Goal: Information Seeking & Learning: Learn about a topic

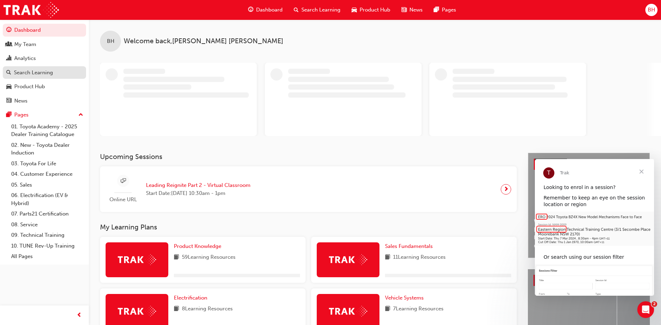
click at [30, 70] on div "Search Learning" at bounding box center [33, 73] width 39 height 8
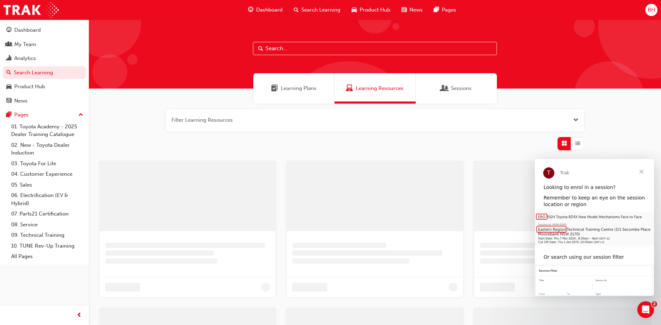
click at [305, 10] on span "Search Learning" at bounding box center [320, 10] width 39 height 8
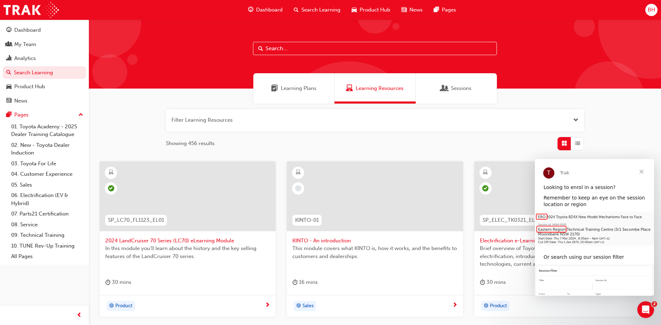
click at [294, 47] on input "text" at bounding box center [375, 48] width 244 height 13
click at [300, 47] on input "text" at bounding box center [375, 48] width 244 height 13
click at [300, 48] on input "text" at bounding box center [375, 48] width 244 height 13
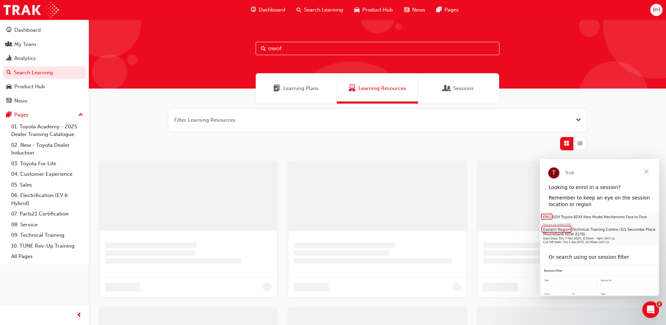
drag, startPoint x: 304, startPoint y: 49, endPoint x: 217, endPoint y: 50, distance: 87.4
click at [219, 51] on div "owof" at bounding box center [377, 54] width 577 height 69
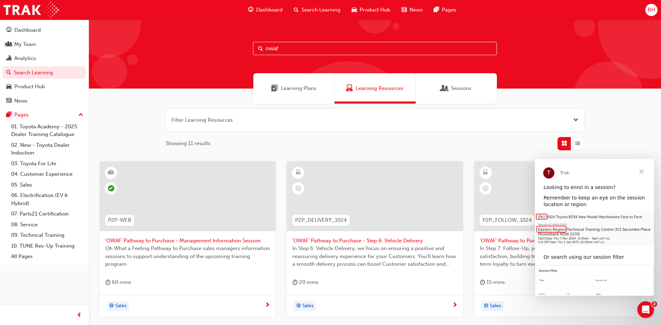
type input "owaf"
click at [639, 173] on span "Close" at bounding box center [641, 171] width 25 height 25
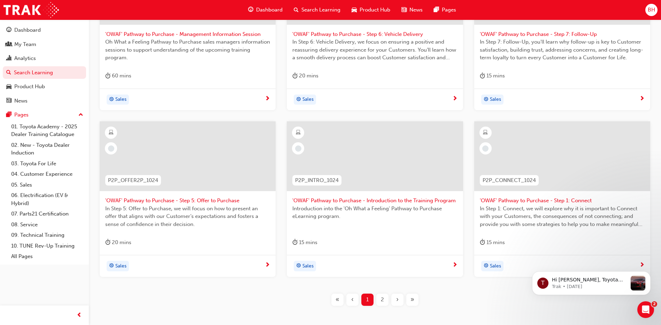
scroll to position [209, 0]
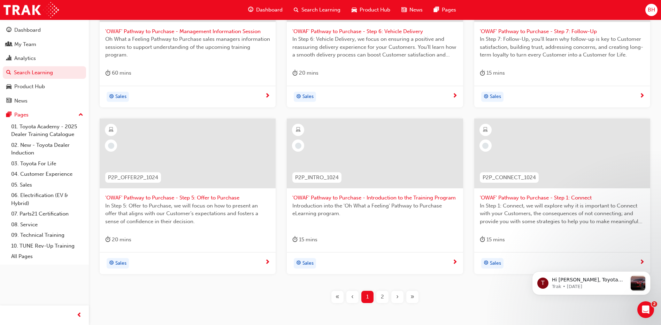
click at [403, 198] on span "'OWAF' Pathway to Purchase - Introduction to the Training Program" at bounding box center [374, 198] width 165 height 8
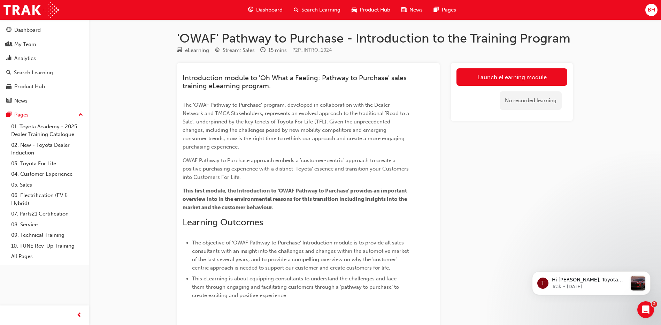
click at [503, 67] on div "Launch eLearning module No recorded learning" at bounding box center [512, 92] width 122 height 58
click at [500, 76] on link "Launch eLearning module" at bounding box center [511, 76] width 111 height 17
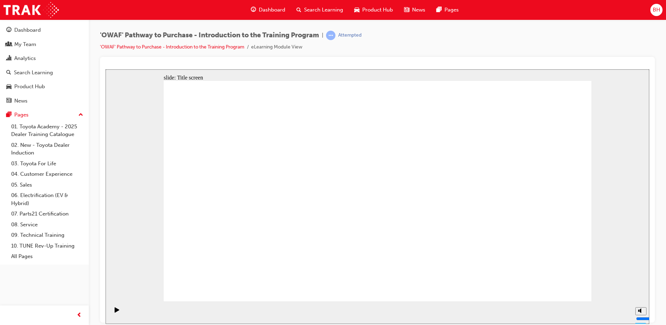
drag, startPoint x: 280, startPoint y: 212, endPoint x: 284, endPoint y: 209, distance: 5.7
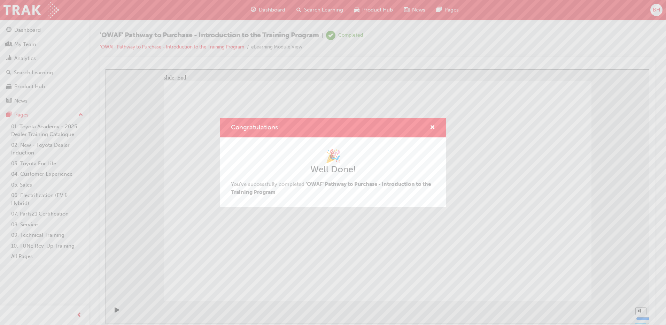
click at [436, 127] on div "Congratulations!" at bounding box center [333, 128] width 226 height 20
click at [432, 125] on span "cross-icon" at bounding box center [432, 128] width 5 height 6
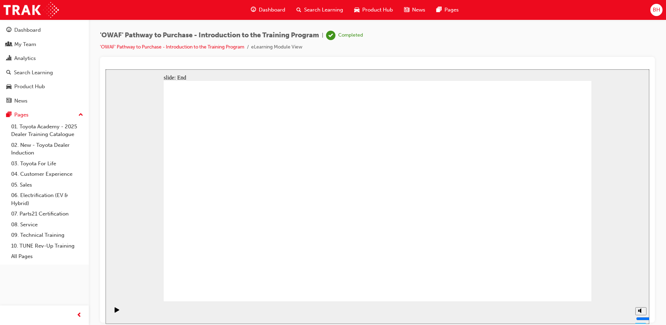
click at [327, 13] on span "Search Learning" at bounding box center [323, 10] width 39 height 8
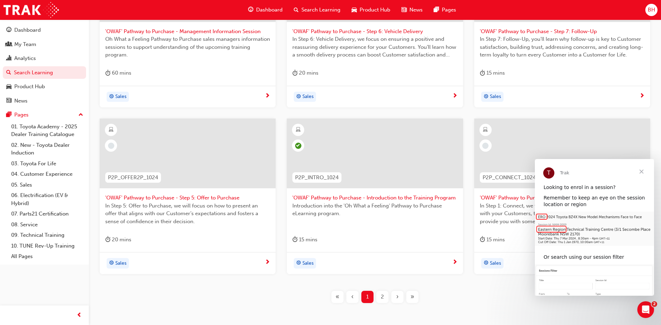
scroll to position [243, 0]
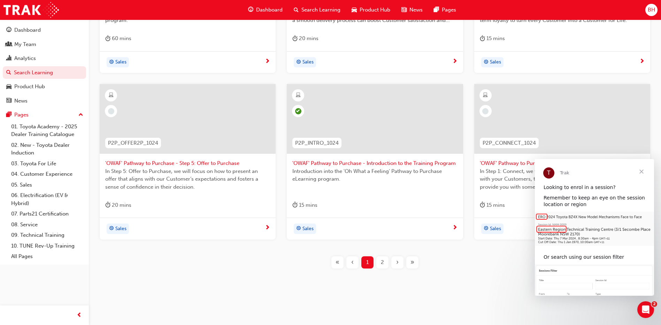
click at [644, 171] on span "Close" at bounding box center [641, 171] width 25 height 25
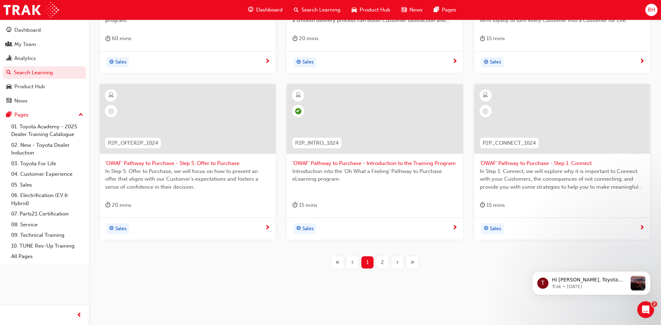
scroll to position [0, 0]
click at [531, 163] on span "'OWAF' Pathway to Purchase - Step 1: Connect" at bounding box center [562, 163] width 165 height 8
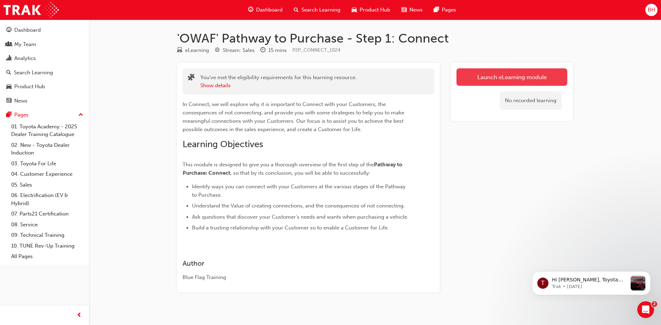
click at [499, 84] on link "Launch eLearning module" at bounding box center [511, 76] width 111 height 17
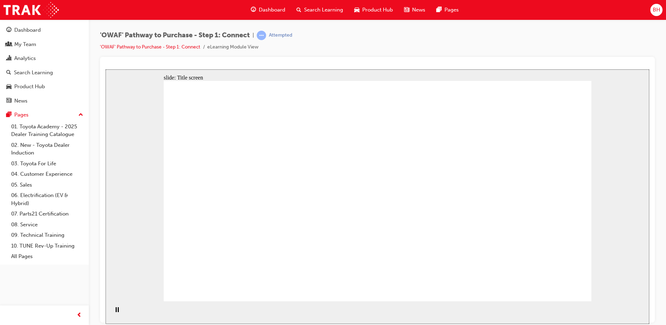
drag, startPoint x: 542, startPoint y: 292, endPoint x: 551, endPoint y: 288, distance: 9.5
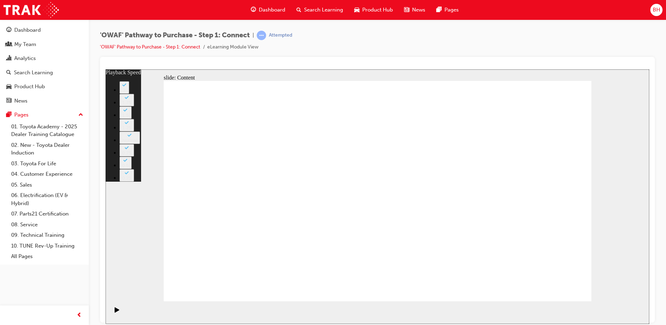
type input "76"
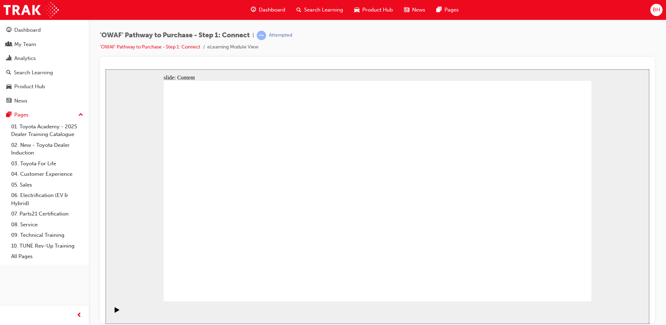
drag, startPoint x: 558, startPoint y: 292, endPoint x: 557, endPoint y: 289, distance: 3.6
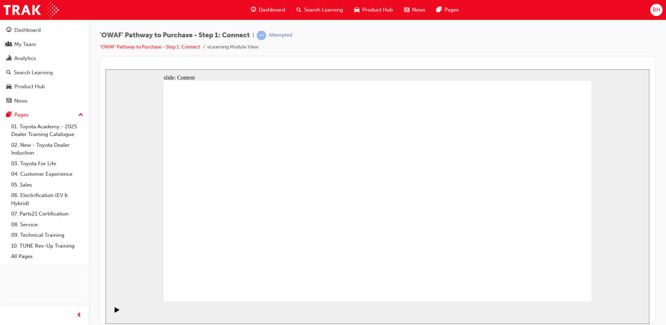
drag, startPoint x: 539, startPoint y: 284, endPoint x: 562, endPoint y: 288, distance: 23.4
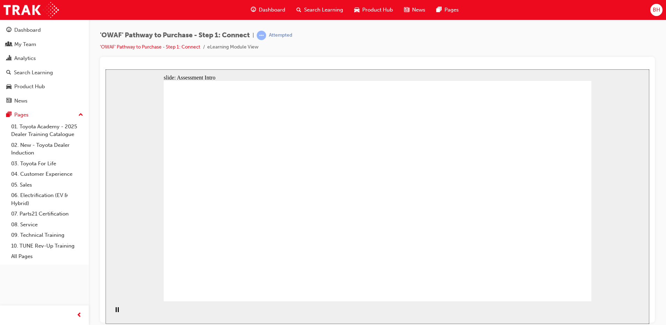
drag, startPoint x: 255, startPoint y: 218, endPoint x: 492, endPoint y: 123, distance: 255.2
drag, startPoint x: 481, startPoint y: 125, endPoint x: 518, endPoint y: 148, distance: 44.3
drag, startPoint x: 319, startPoint y: 236, endPoint x: 489, endPoint y: 124, distance: 203.7
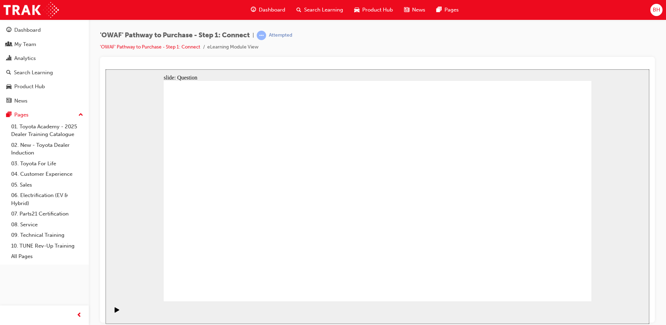
drag, startPoint x: 316, startPoint y: 215, endPoint x: 564, endPoint y: 208, distance: 248.8
drag, startPoint x: 339, startPoint y: 258, endPoint x: 523, endPoint y: 248, distance: 184.2
drag, startPoint x: 356, startPoint y: 220, endPoint x: 456, endPoint y: 253, distance: 105.0
drag, startPoint x: 270, startPoint y: 211, endPoint x: 412, endPoint y: 196, distance: 143.5
drag, startPoint x: 232, startPoint y: 253, endPoint x: 441, endPoint y: 137, distance: 238.8
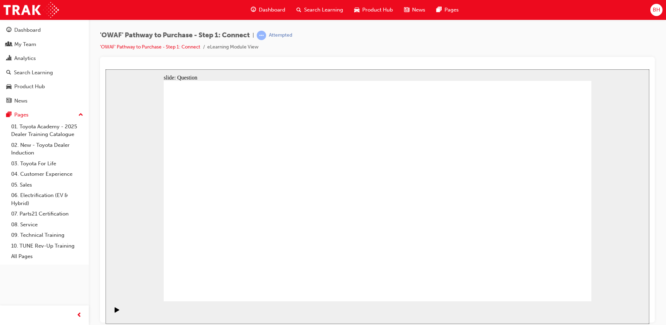
drag, startPoint x: 561, startPoint y: 188, endPoint x: 438, endPoint y: 262, distance: 143.4
drag, startPoint x: 517, startPoint y: 242, endPoint x: 555, endPoint y: 185, distance: 68.3
drag, startPoint x: 364, startPoint y: 220, endPoint x: 529, endPoint y: 267, distance: 171.1
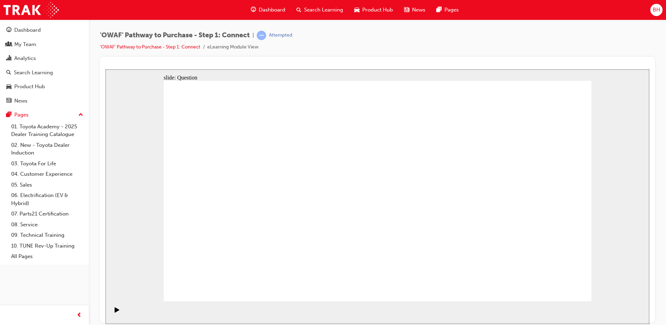
drag, startPoint x: 489, startPoint y: 224, endPoint x: 375, endPoint y: 227, distance: 114.3
drag, startPoint x: 502, startPoint y: 218, endPoint x: 240, endPoint y: 224, distance: 261.7
drag, startPoint x: 515, startPoint y: 210, endPoint x: 405, endPoint y: 211, distance: 110.4
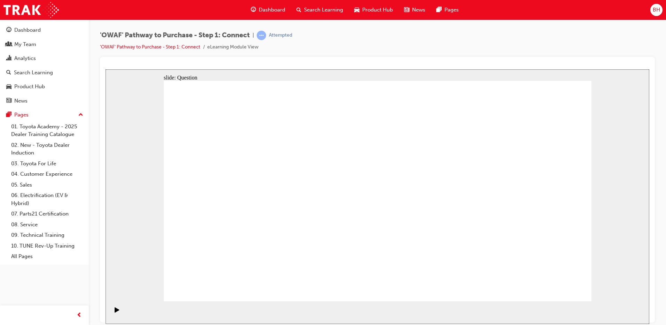
drag, startPoint x: 525, startPoint y: 215, endPoint x: 405, endPoint y: 217, distance: 120.5
drag, startPoint x: 520, startPoint y: 206, endPoint x: 395, endPoint y: 208, distance: 125.4
drag, startPoint x: 523, startPoint y: 210, endPoint x: 273, endPoint y: 214, distance: 249.8
drag, startPoint x: 522, startPoint y: 217, endPoint x: 250, endPoint y: 223, distance: 272.1
drag, startPoint x: 522, startPoint y: 216, endPoint x: 267, endPoint y: 219, distance: 255.3
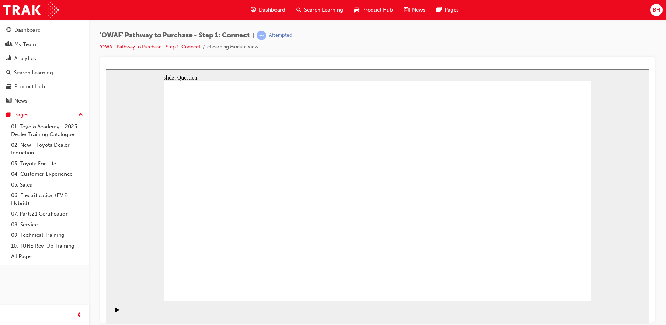
radio input "true"
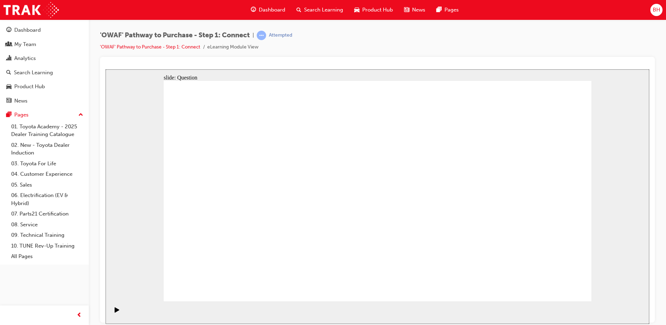
checkbox input "true"
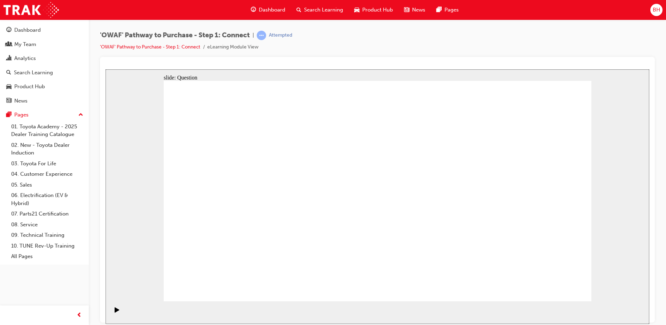
checkbox input "true"
drag, startPoint x: 562, startPoint y: 280, endPoint x: 561, endPoint y: 286, distance: 5.3
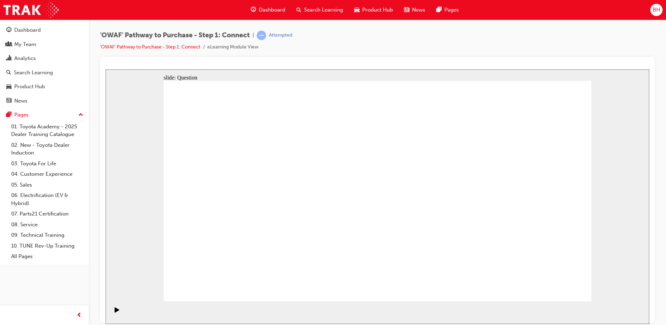
drag, startPoint x: 267, startPoint y: 261, endPoint x: 421, endPoint y: 166, distance: 180.0
drag, startPoint x: 348, startPoint y: 281, endPoint x: 497, endPoint y: 160, distance: 192.4
drag, startPoint x: 409, startPoint y: 261, endPoint x: 246, endPoint y: 189, distance: 178.7
drag, startPoint x: 479, startPoint y: 242, endPoint x: 328, endPoint y: 186, distance: 160.6
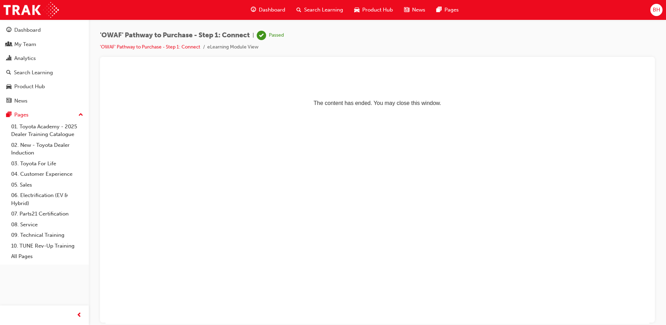
click at [316, 10] on span "Search Learning" at bounding box center [323, 10] width 39 height 8
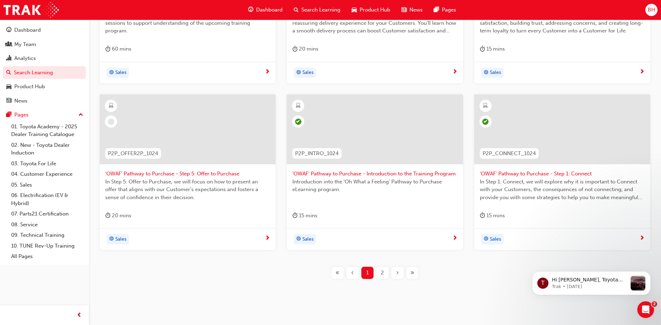
scroll to position [243, 0]
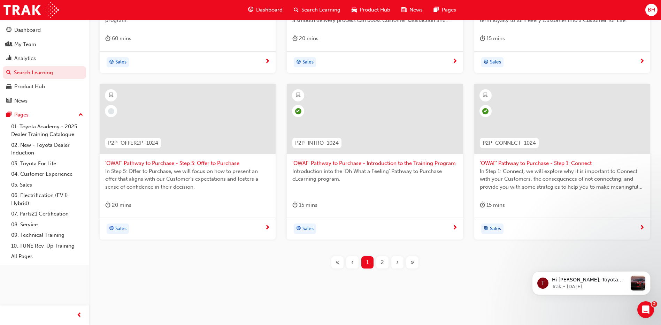
click at [379, 259] on div "2" at bounding box center [382, 262] width 12 height 12
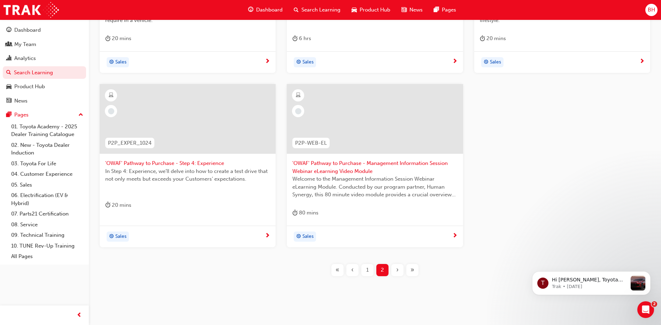
click at [367, 271] on span "1" at bounding box center [367, 270] width 2 height 8
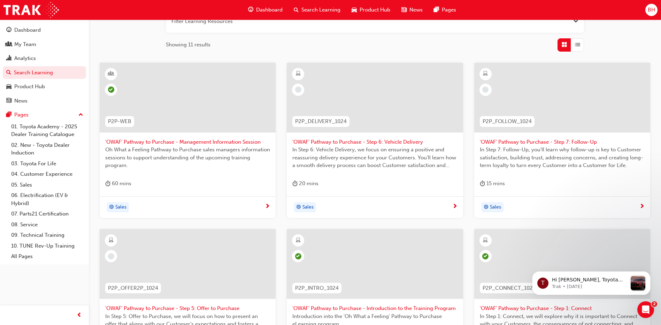
scroll to position [69, 0]
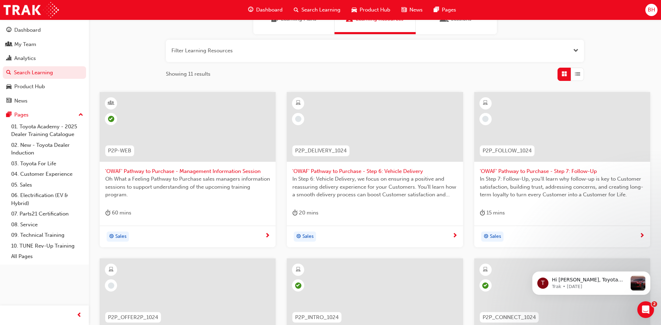
click at [528, 174] on span "'OWAF' Pathway to Purchase - Step 7: Follow-Up" at bounding box center [562, 171] width 165 height 8
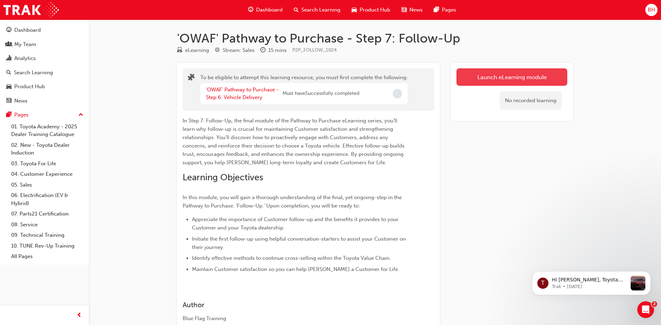
click at [521, 76] on button "Launch eLearning module" at bounding box center [511, 76] width 111 height 17
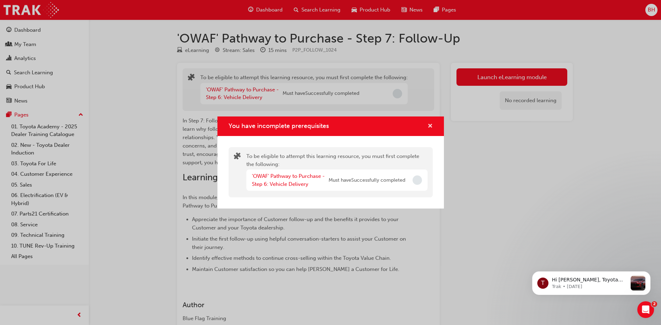
click at [432, 124] on span "cross-icon" at bounding box center [429, 126] width 5 height 6
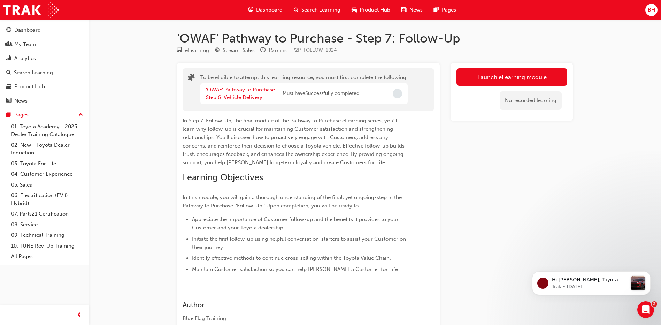
click at [318, 12] on span "Search Learning" at bounding box center [320, 10] width 39 height 8
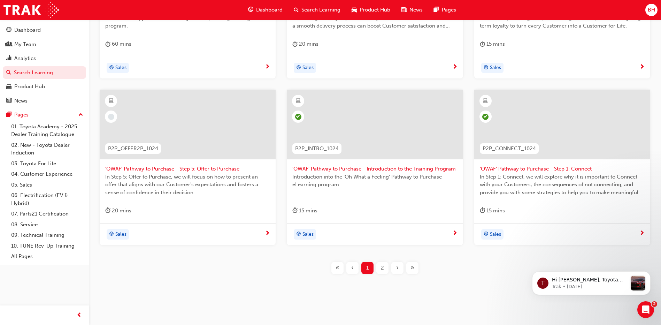
scroll to position [243, 0]
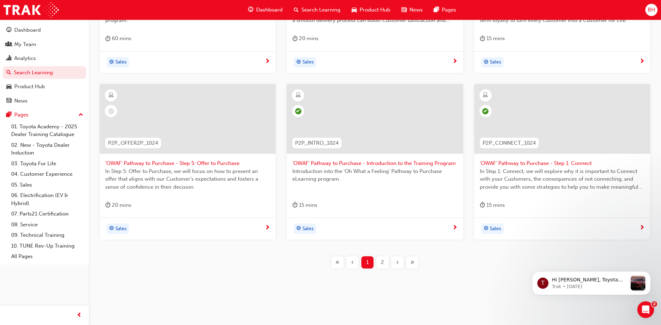
click at [387, 266] on div "2" at bounding box center [382, 262] width 12 height 12
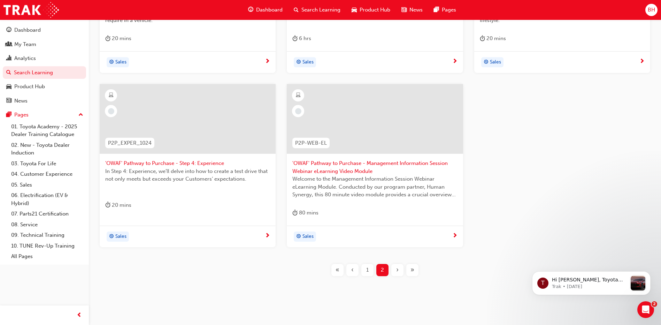
click at [364, 269] on div "1" at bounding box center [367, 270] width 12 height 12
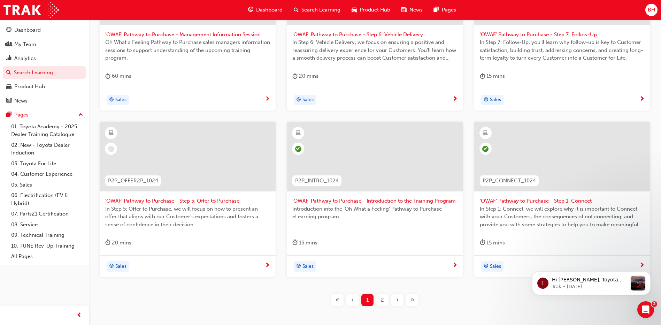
scroll to position [209, 0]
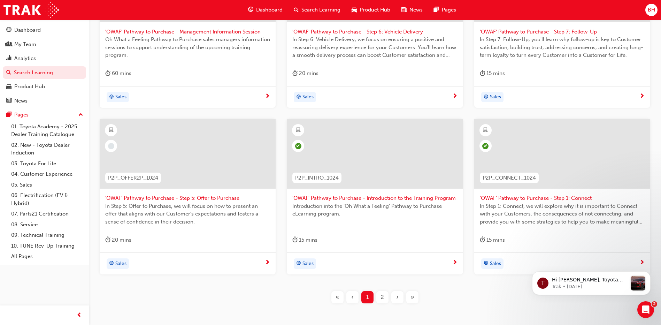
click at [182, 200] on span "'OWAF' Pathway to Purchase - Step 5: Offer to Purchase" at bounding box center [187, 198] width 165 height 8
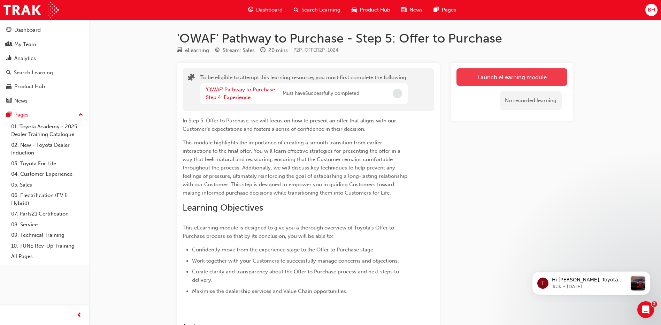
click at [490, 80] on button "Launch eLearning module" at bounding box center [511, 76] width 111 height 17
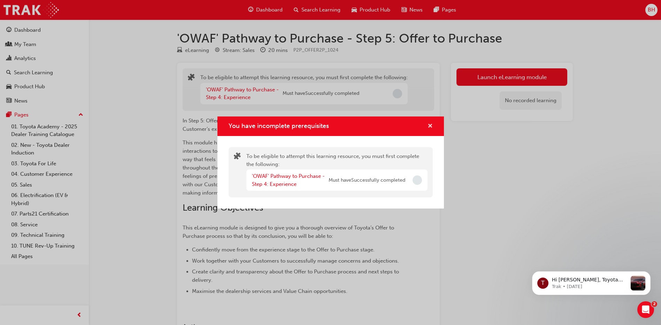
click at [432, 127] on span "cross-icon" at bounding box center [429, 126] width 5 height 6
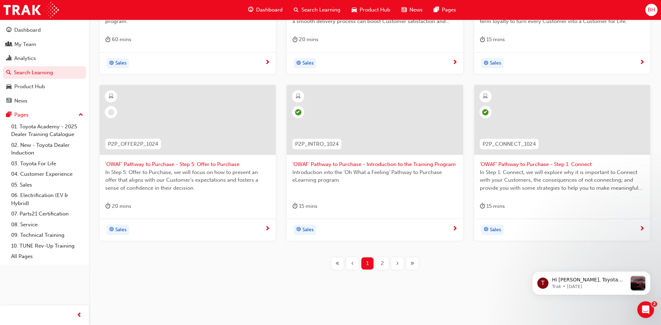
scroll to position [243, 0]
click at [383, 262] on span "2" at bounding box center [382, 262] width 3 height 8
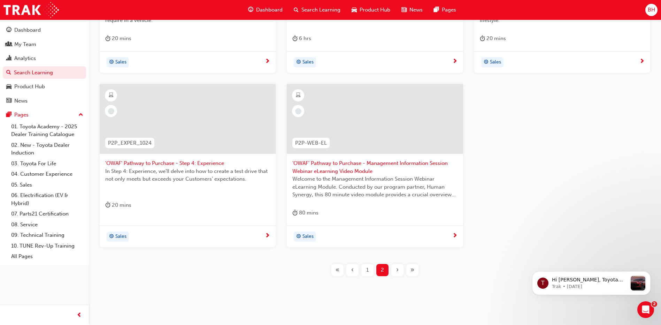
click at [183, 162] on span "'OWAF' Pathway to Purchase - Step 4: Experience" at bounding box center [187, 163] width 165 height 8
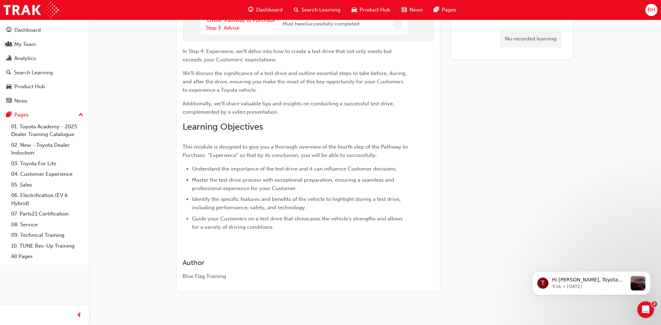
scroll to position [76, 0]
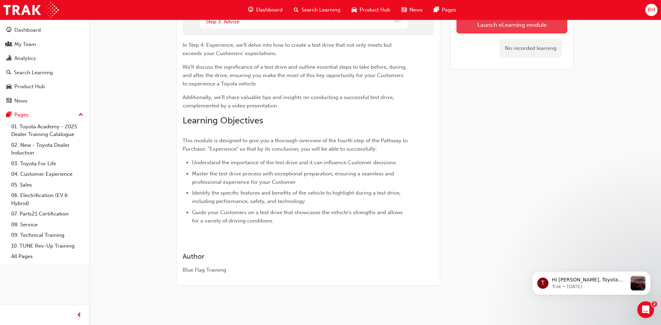
click at [502, 28] on button "Launch eLearning module" at bounding box center [511, 24] width 111 height 17
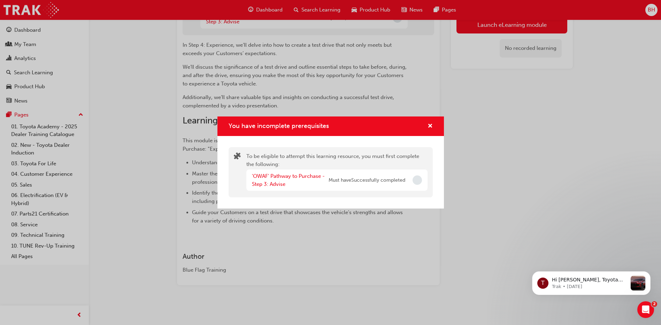
click at [434, 124] on div "You have incomplete prerequisites" at bounding box center [330, 126] width 226 height 20
click at [433, 126] on div "You have incomplete prerequisites" at bounding box center [330, 126] width 226 height 20
click at [430, 124] on span "cross-icon" at bounding box center [429, 126] width 5 height 6
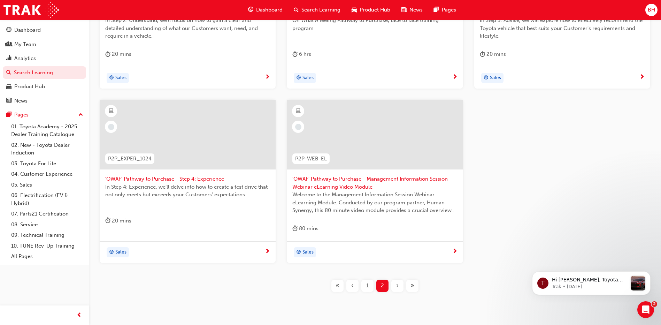
scroll to position [244, 0]
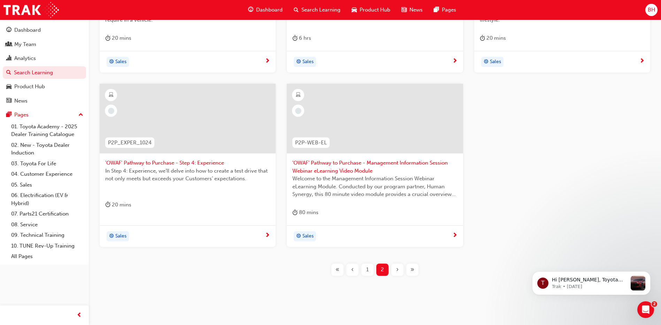
click at [368, 270] on span "1" at bounding box center [367, 269] width 2 height 8
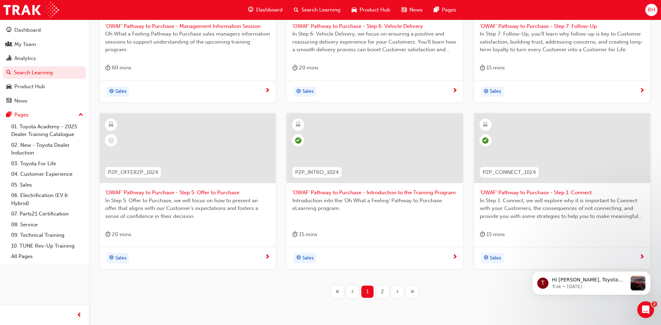
scroll to position [243, 0]
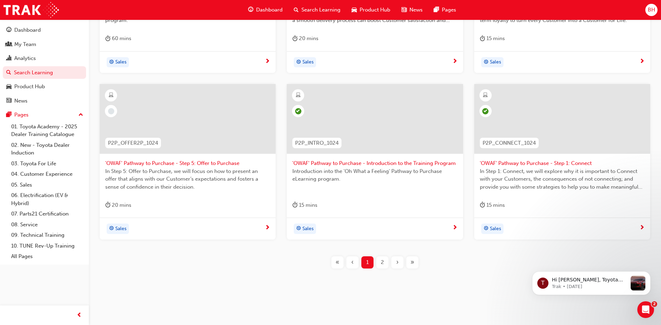
click at [384, 263] on div "2" at bounding box center [382, 262] width 12 height 12
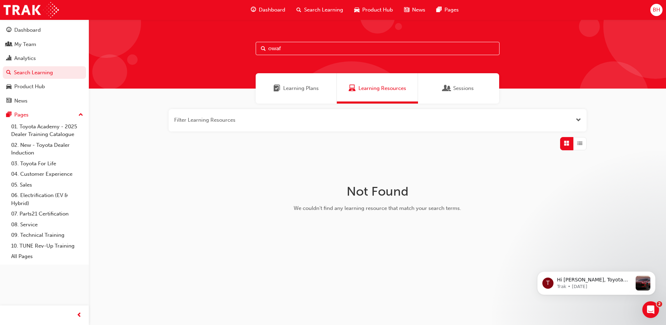
type input "owaf"
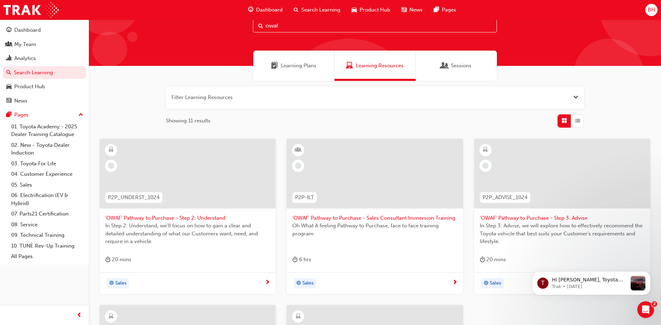
scroll to position [70, 0]
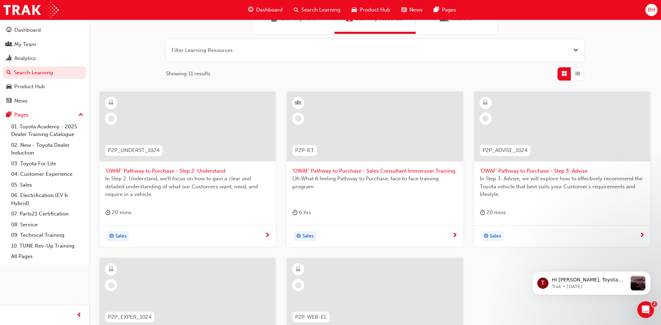
click at [375, 170] on span "'OWAF' Pathway to Purchase - Sales Consultant Immersion Training" at bounding box center [374, 171] width 165 height 8
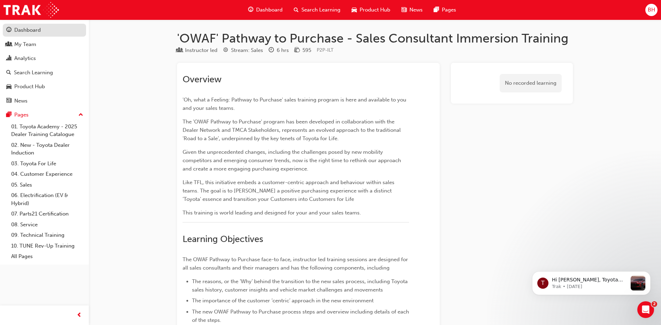
scroll to position [70, 0]
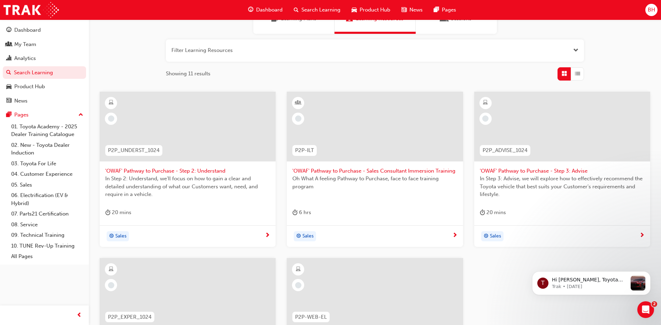
click at [532, 170] on span "'OWAF' Pathway to Purchase - Step 3: Advise" at bounding box center [562, 171] width 165 height 8
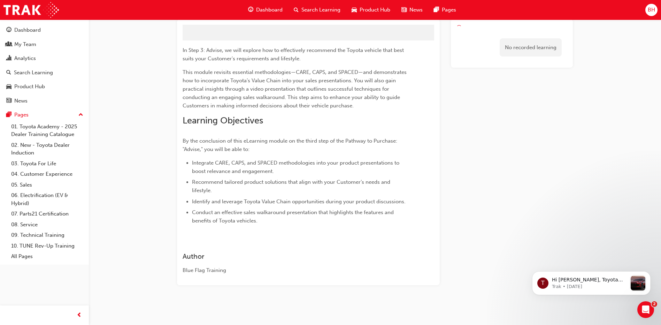
scroll to position [70, 0]
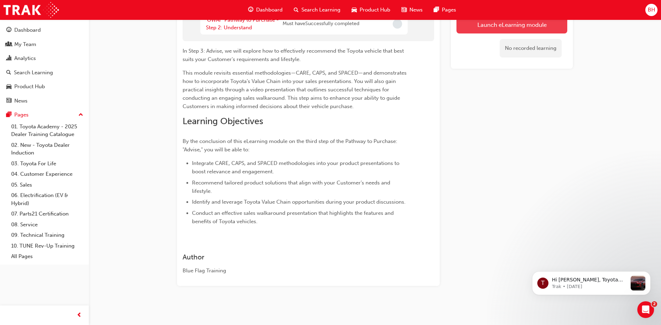
click at [486, 31] on button "Launch eLearning module" at bounding box center [511, 24] width 111 height 17
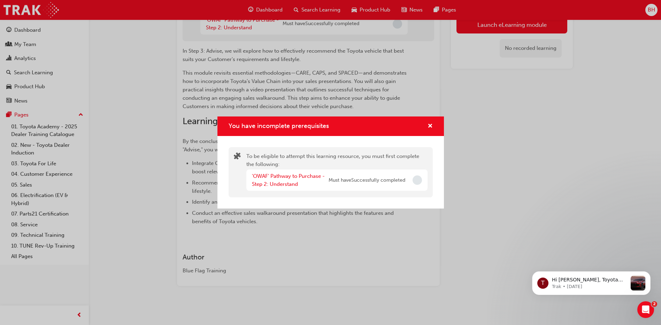
click at [425, 128] on div "You have incomplete prerequisites" at bounding box center [427, 126] width 11 height 9
click at [430, 126] on span "cross-icon" at bounding box center [429, 126] width 5 height 6
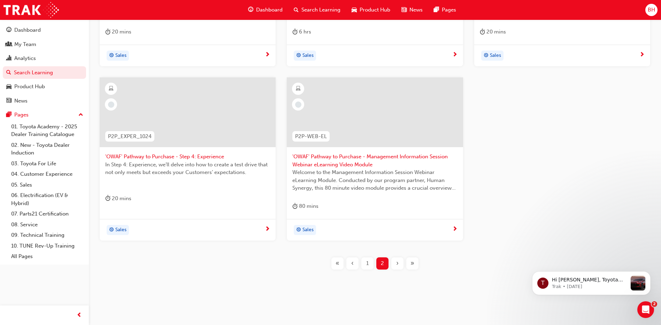
scroll to position [251, 0]
click at [365, 262] on div "1" at bounding box center [367, 262] width 12 height 12
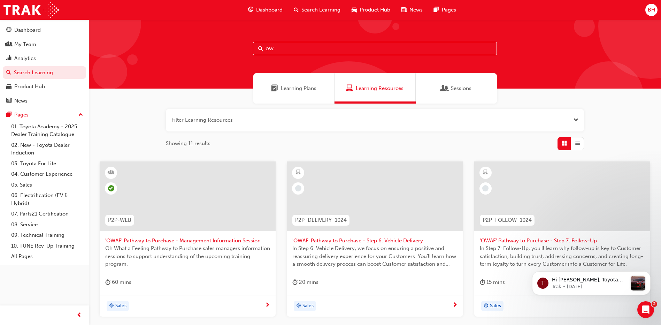
type input "o"
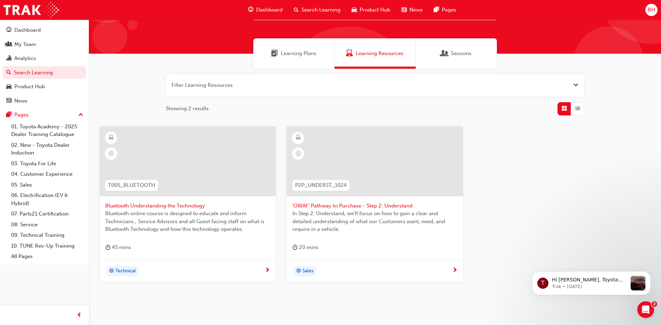
type input "understand"
click at [341, 208] on span "'OWAF' Pathway to Purchase - Step 2: Understand" at bounding box center [374, 206] width 165 height 8
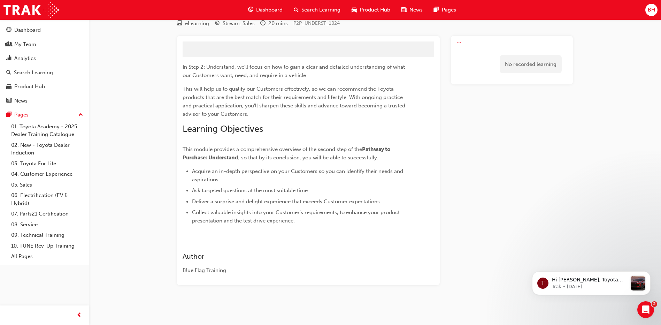
scroll to position [35, 0]
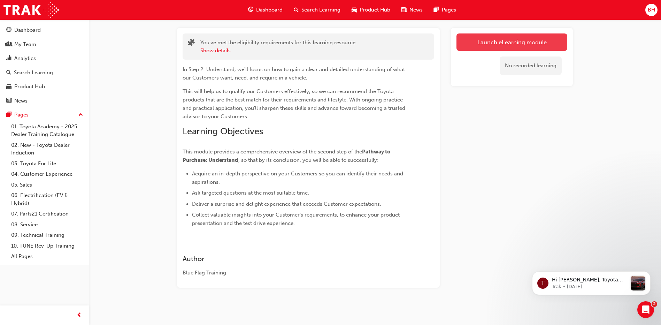
click at [483, 49] on link "Launch eLearning module" at bounding box center [511, 41] width 111 height 17
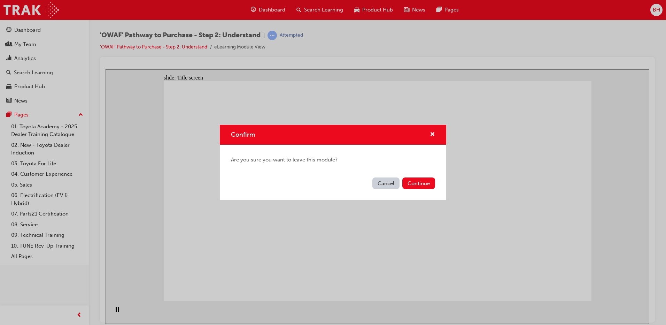
click at [385, 182] on button "Cancel" at bounding box center [385, 182] width 27 height 11
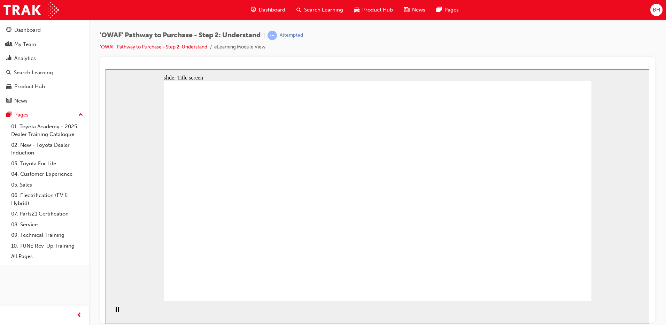
drag, startPoint x: 575, startPoint y: 280, endPoint x: 557, endPoint y: 287, distance: 19.4
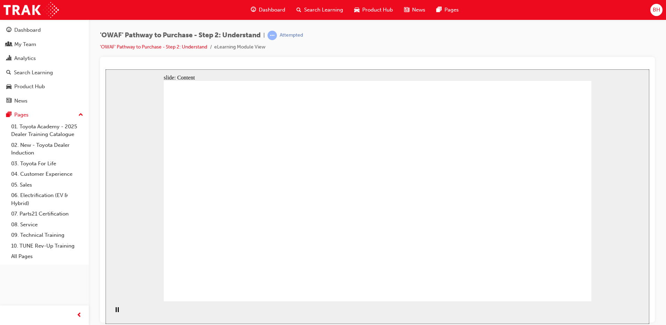
drag, startPoint x: 254, startPoint y: 184, endPoint x: 221, endPoint y: 183, distance: 33.1
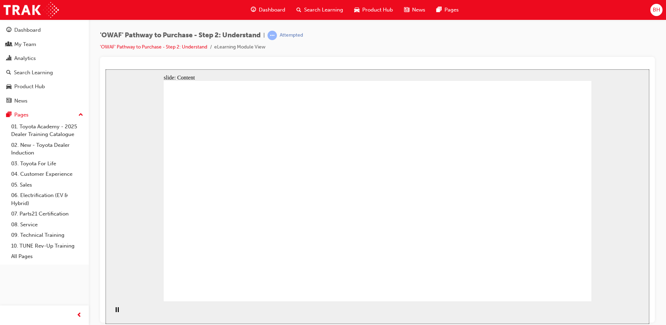
drag, startPoint x: 313, startPoint y: 176, endPoint x: 318, endPoint y: 176, distance: 5.3
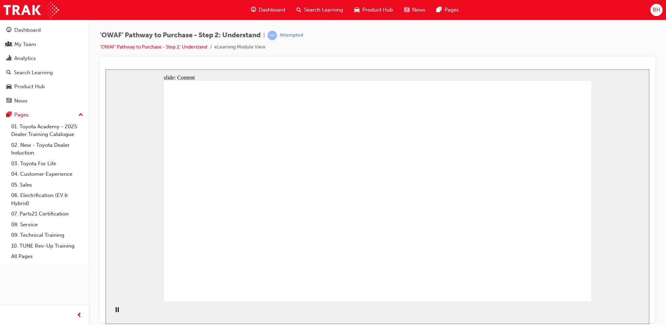
drag, startPoint x: 245, startPoint y: 183, endPoint x: 231, endPoint y: 178, distance: 15.3
